Goal: Navigation & Orientation: Understand site structure

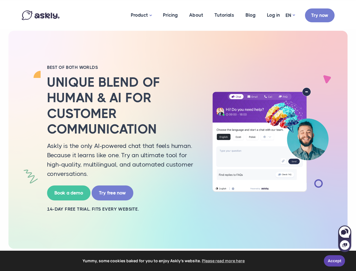
click at [178, 135] on h2 "Unique blend of human & AI for customer communication" at bounding box center [123, 105] width 152 height 62
click at [178, 261] on span "Yummy, some cookies baked for you to enjoy Askly's website. Please read more he…" at bounding box center [164, 260] width 312 height 8
click at [335, 261] on link "Accept" at bounding box center [334, 260] width 21 height 11
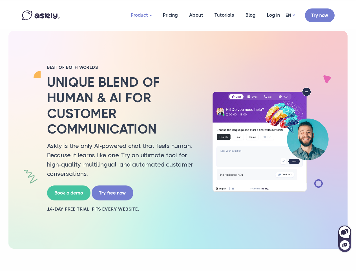
click at [142, 15] on link "Product" at bounding box center [141, 15] width 32 height 28
click at [345, 238] on div at bounding box center [345, 241] width 13 height 21
click at [345, 232] on icon at bounding box center [343, 232] width 5 height 5
click at [345, 245] on icon at bounding box center [344, 245] width 5 height 4
